Goal: Information Seeking & Learning: Learn about a topic

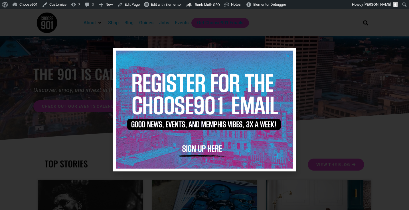
click at [288, 53] on img at bounding box center [204, 110] width 177 height 118
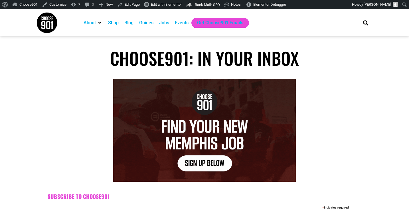
click at [129, 23] on div "Blog" at bounding box center [128, 22] width 9 height 7
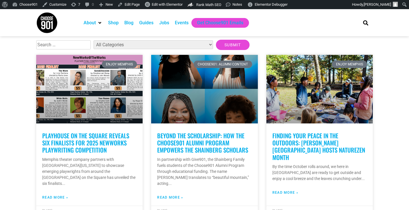
scroll to position [150, 0]
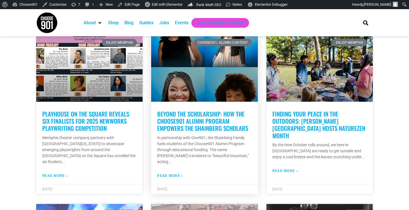
click at [195, 118] on link "Beyond the Scholarship: How the Choose901 Alumni Program empowers the Shainberg…" at bounding box center [202, 120] width 91 height 23
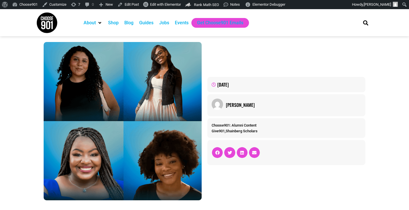
click at [47, 20] on img at bounding box center [46, 22] width 21 height 21
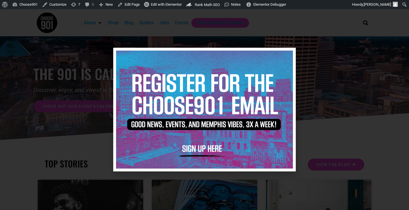
click at [289, 58] on img at bounding box center [204, 110] width 177 height 118
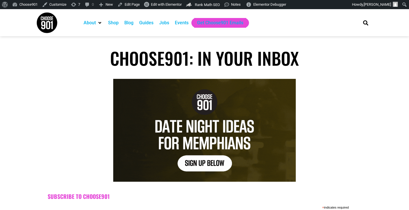
click at [130, 23] on div "Blog" at bounding box center [128, 22] width 9 height 7
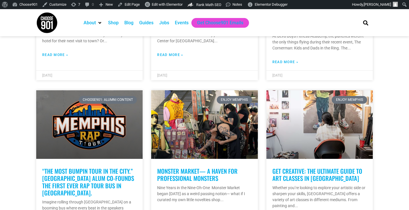
scroll to position [918, 0]
